Goal: Task Accomplishment & Management: Complete application form

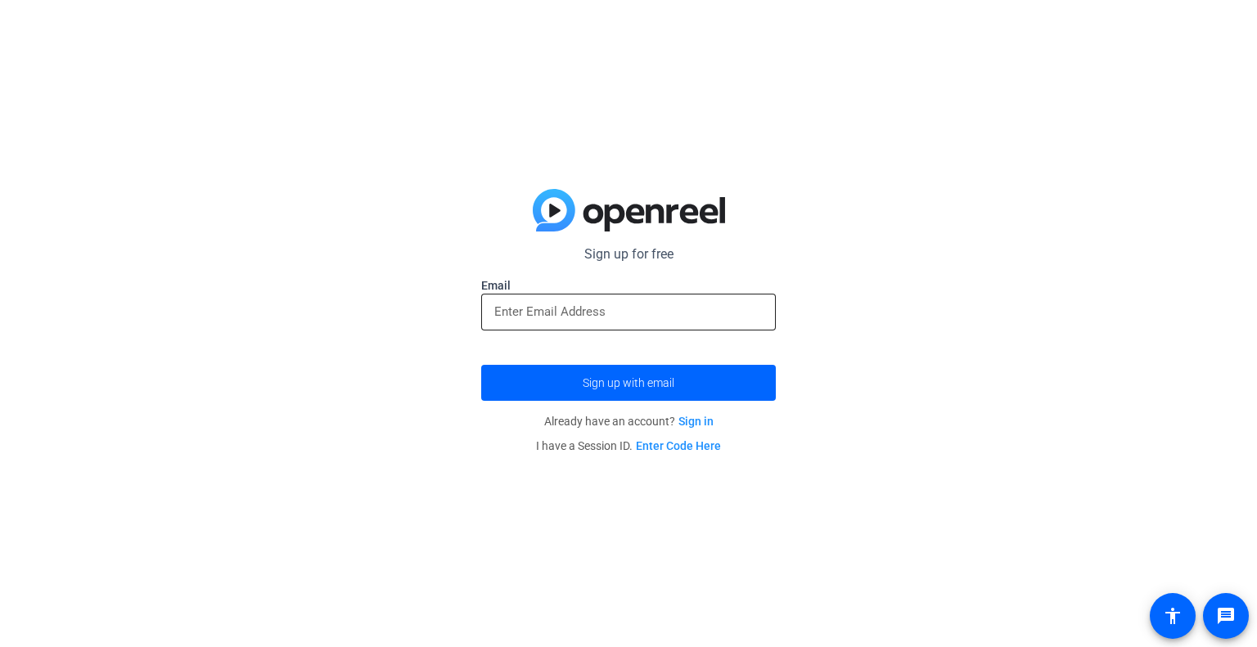
click at [649, 304] on input "email" at bounding box center [628, 312] width 268 height 20
click at [645, 313] on input "email" at bounding box center [628, 312] width 268 height 20
type input "H"
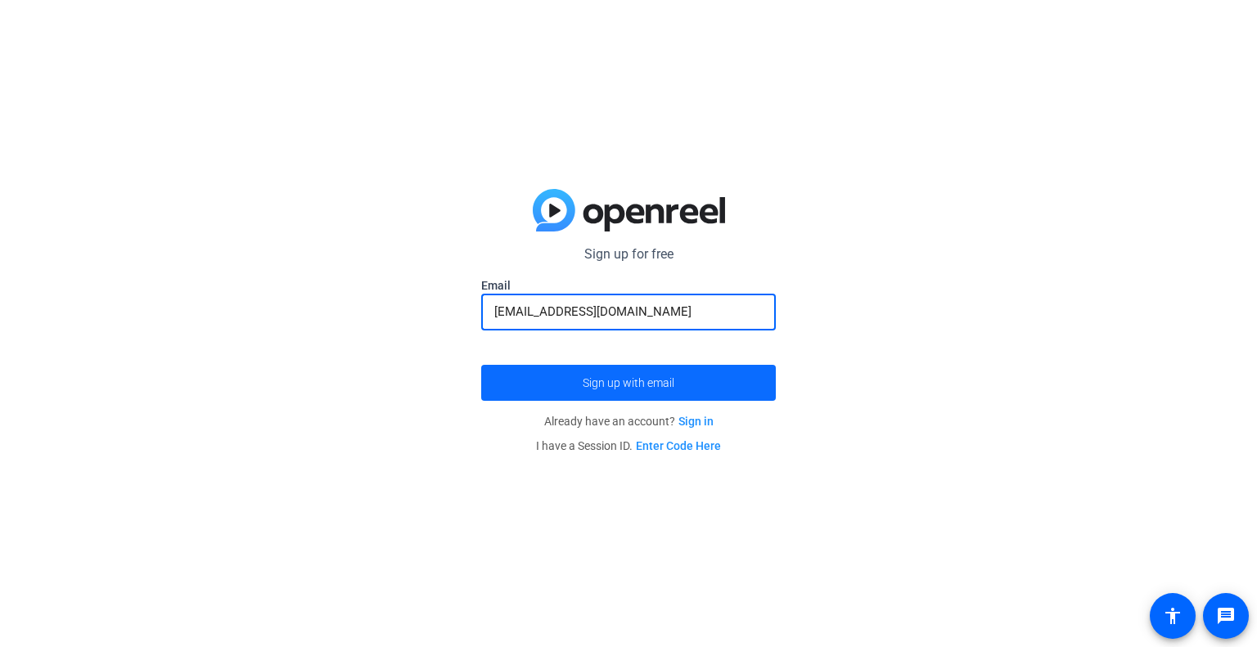
click at [668, 398] on span "submit" at bounding box center [628, 382] width 295 height 39
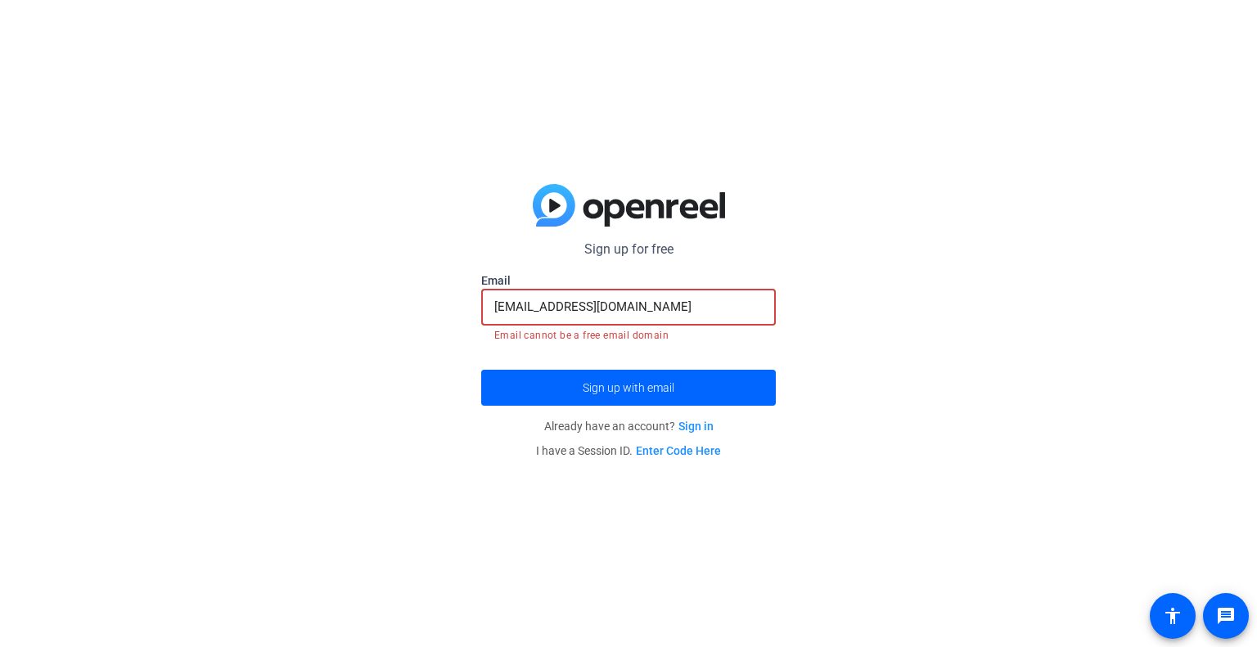
drag, startPoint x: 665, startPoint y: 307, endPoint x: 445, endPoint y: 303, distance: 220.1
click at [445, 303] on div "Sign up for free Email [EMAIL_ADDRESS][DOMAIN_NAME] Email cannot be a free emai…" at bounding box center [628, 323] width 1257 height 647
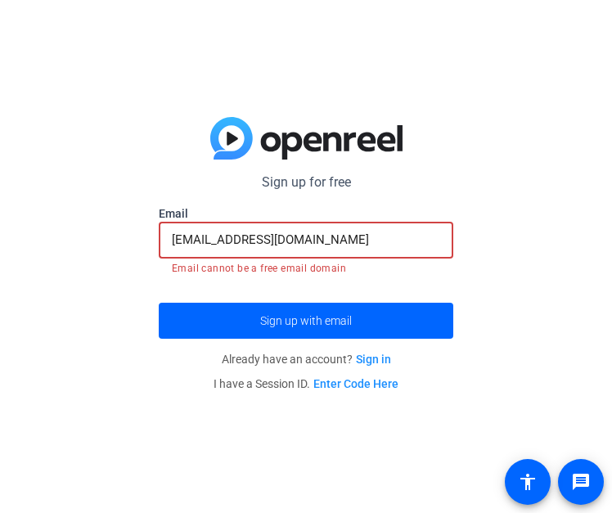
click at [349, 239] on input "[EMAIL_ADDRESS][DOMAIN_NAME]" at bounding box center [306, 240] width 268 height 20
drag, startPoint x: 370, startPoint y: 239, endPoint x: 11, endPoint y: 232, distance: 359.3
click at [11, 232] on div "Sign up for free Email [EMAIL_ADDRESS][DOMAIN_NAME] Email cannot be a free emai…" at bounding box center [306, 256] width 612 height 513
type input "V"
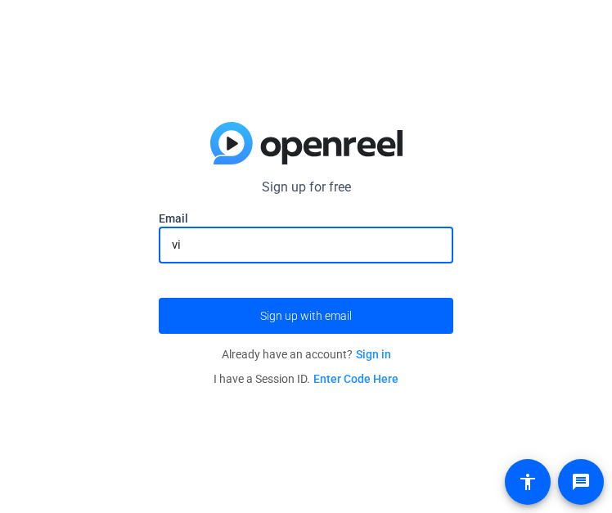
type input "v"
type input "[EMAIL_ADDRESS][DOMAIN_NAME]"
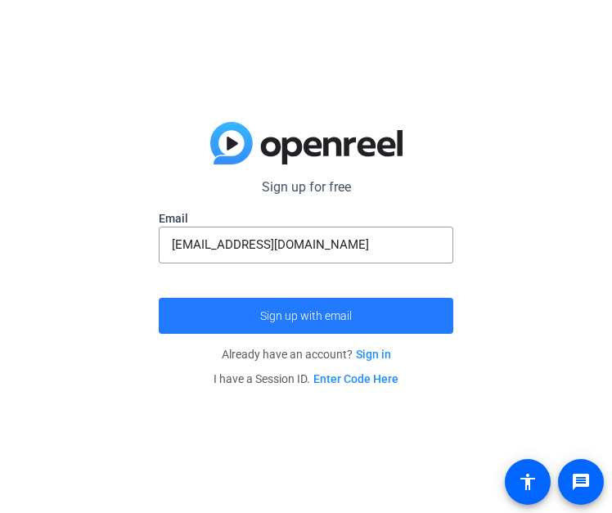
click at [353, 310] on span "submit" at bounding box center [306, 315] width 295 height 39
